Goal: Find specific page/section: Find specific page/section

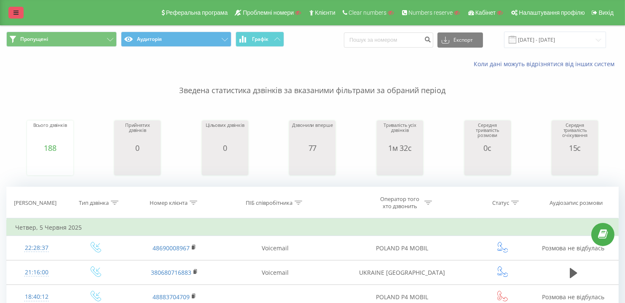
drag, startPoint x: 0, startPoint y: 0, endPoint x: 15, endPoint y: 15, distance: 20.9
click at [15, 15] on icon at bounding box center [15, 13] width 5 height 6
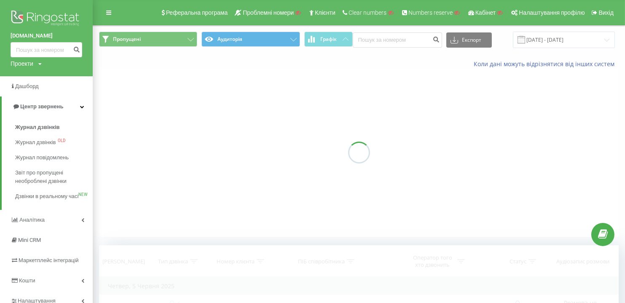
click at [32, 64] on div "Проекти" at bounding box center [22, 63] width 23 height 8
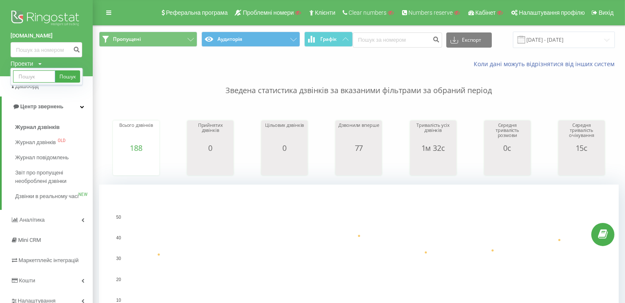
click at [37, 75] on input "text" at bounding box center [34, 76] width 42 height 12
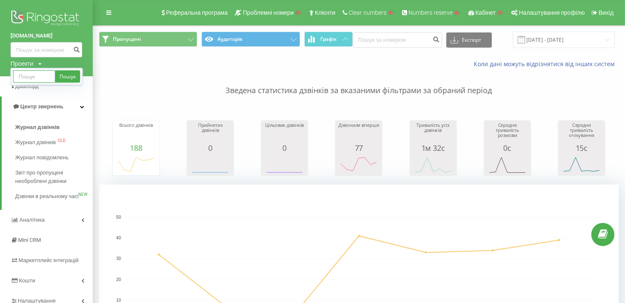
paste input "wisewater.com.ua"
type input "wisewater.com.ua"
click at [66, 77] on link "Пошук" at bounding box center [67, 76] width 25 height 12
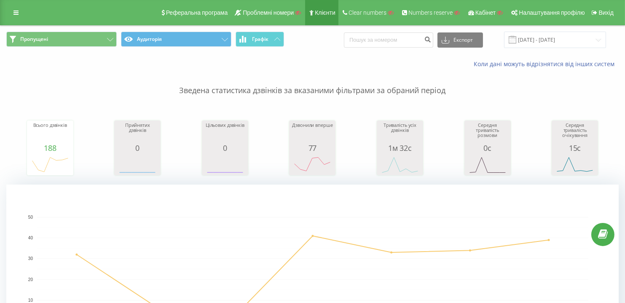
click at [322, 13] on span "Клієнти" at bounding box center [325, 12] width 21 height 7
